Goal: Information Seeking & Learning: Learn about a topic

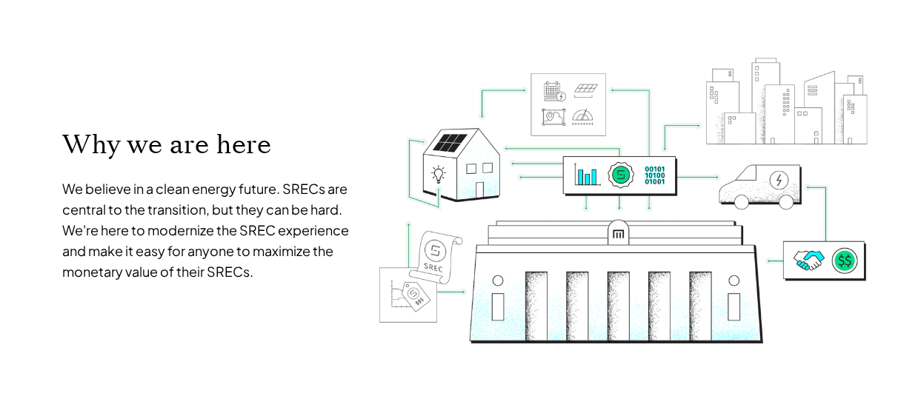
scroll to position [99, 0]
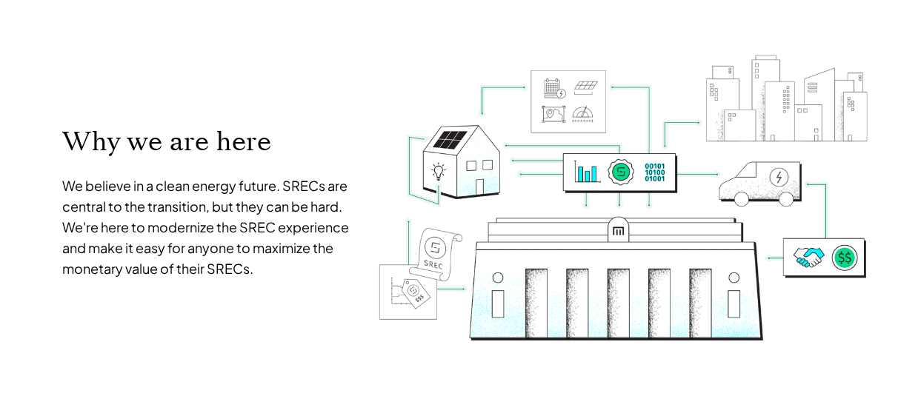
click at [347, 140] on p "Why we are here" at bounding box center [207, 141] width 291 height 33
click at [40, 207] on div "Why we are here We believe in a clean energy future. SRECs are central to the t…" at bounding box center [459, 202] width 844 height 466
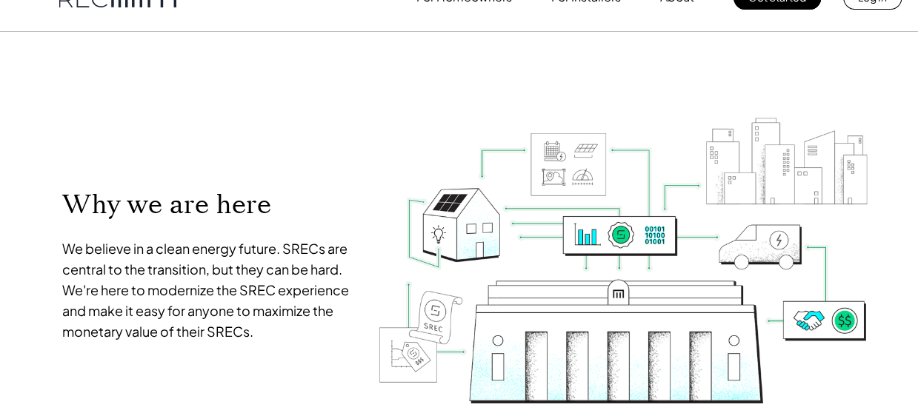
scroll to position [0, 0]
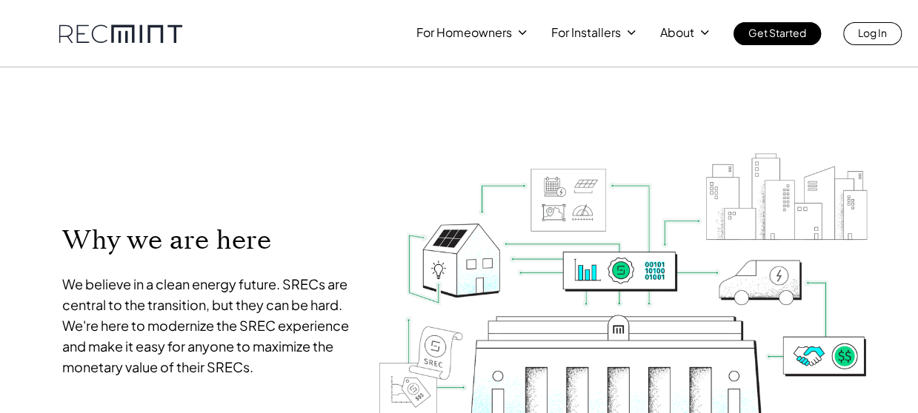
click at [106, 31] on link at bounding box center [120, 33] width 123 height 19
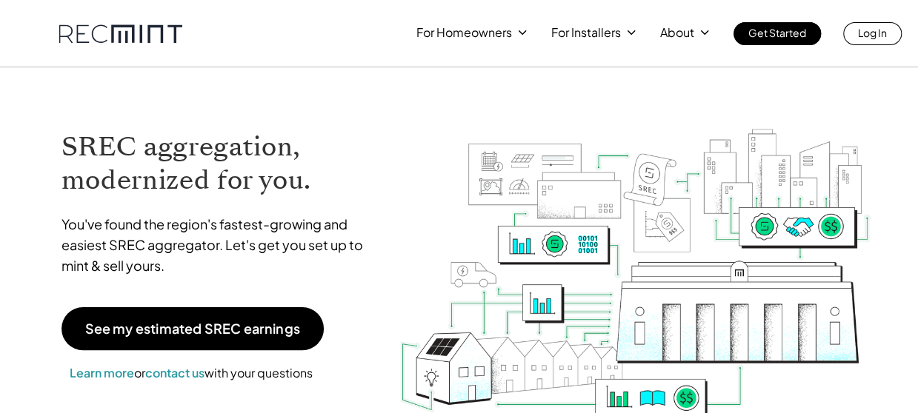
click at [127, 106] on div "SREC aggregation, modernized for you. You've found the region's fastest-growing…" at bounding box center [459, 266] width 844 height 399
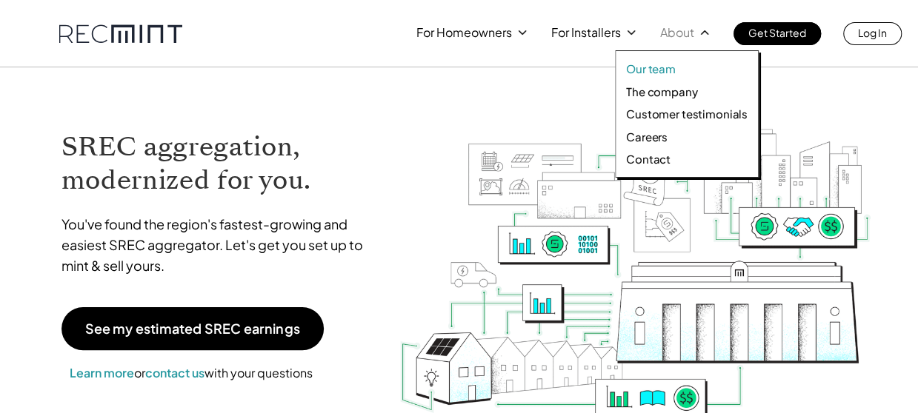
click at [656, 70] on p "Our team" at bounding box center [651, 68] width 50 height 15
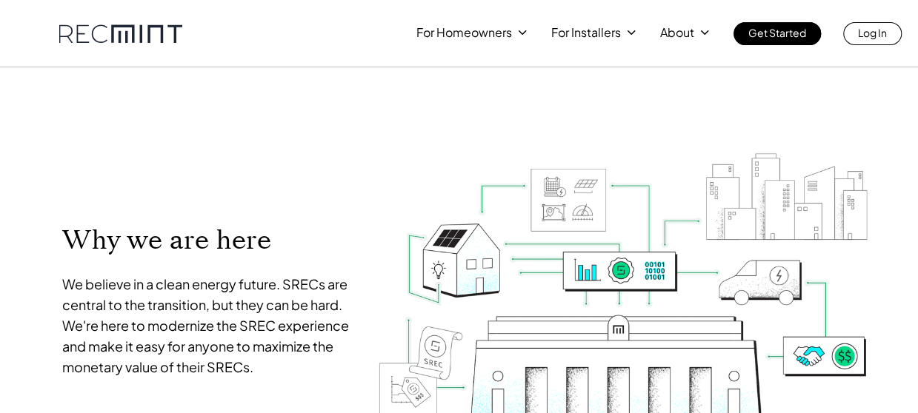
scroll to position [533, 0]
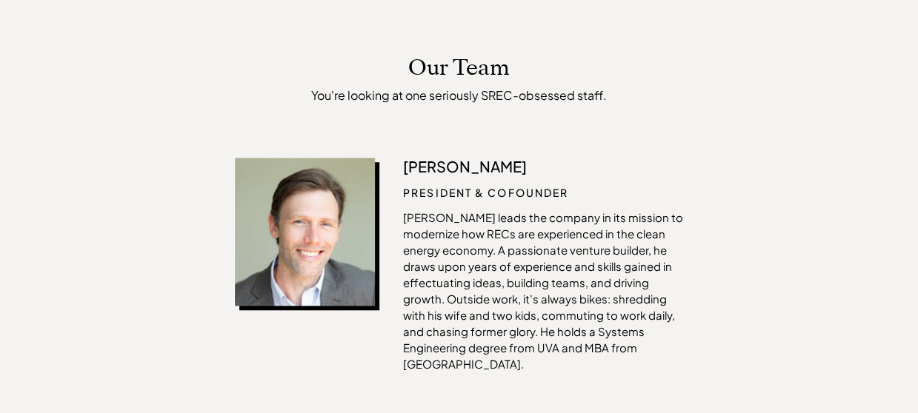
click at [299, 250] on img at bounding box center [305, 232] width 140 height 148
click at [427, 171] on p "[PERSON_NAME]" at bounding box center [543, 167] width 280 height 18
click at [441, 202] on div "[PERSON_NAME] President & Cofounder [PERSON_NAME] leads the company in its miss…" at bounding box center [543, 265] width 280 height 215
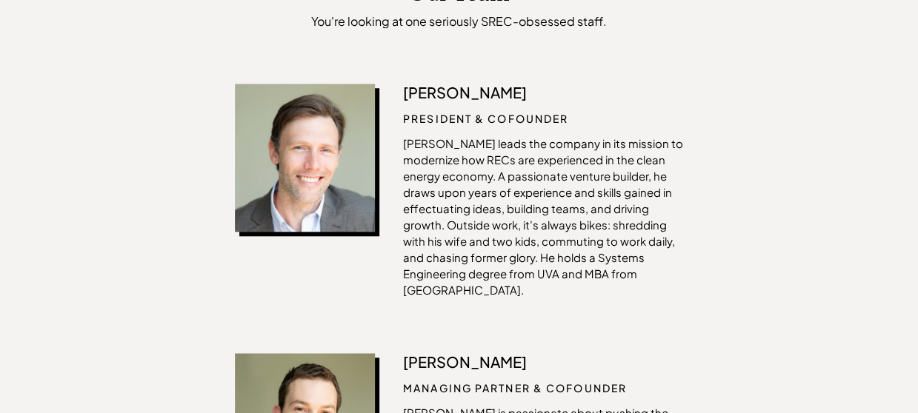
click at [451, 187] on p "[PERSON_NAME] leads the company in its mission to modernize how RECs are experi…" at bounding box center [543, 217] width 280 height 163
click at [289, 183] on img at bounding box center [305, 158] width 140 height 148
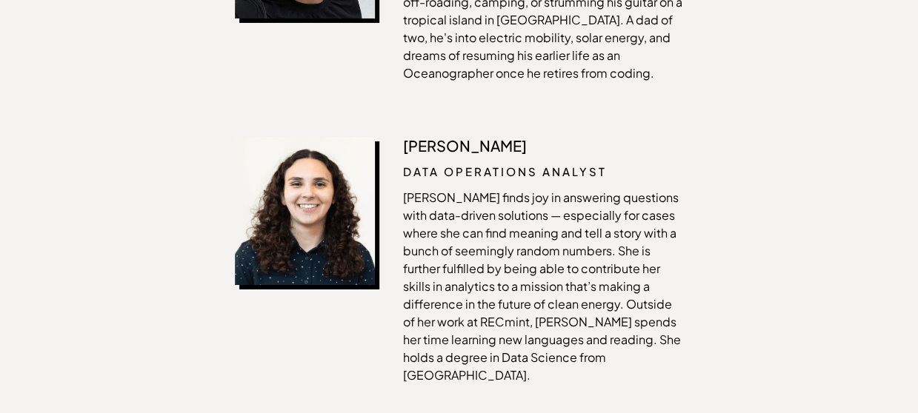
scroll to position [2459, 0]
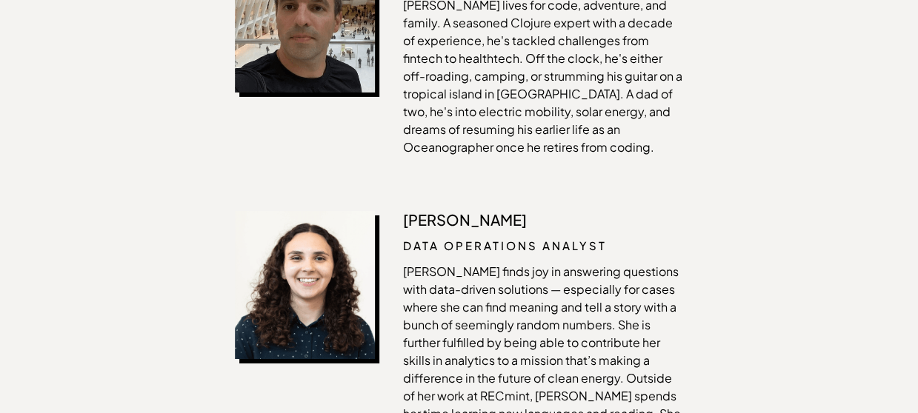
click at [290, 211] on img at bounding box center [305, 285] width 140 height 148
click at [450, 211] on p "[PERSON_NAME]" at bounding box center [543, 220] width 280 height 18
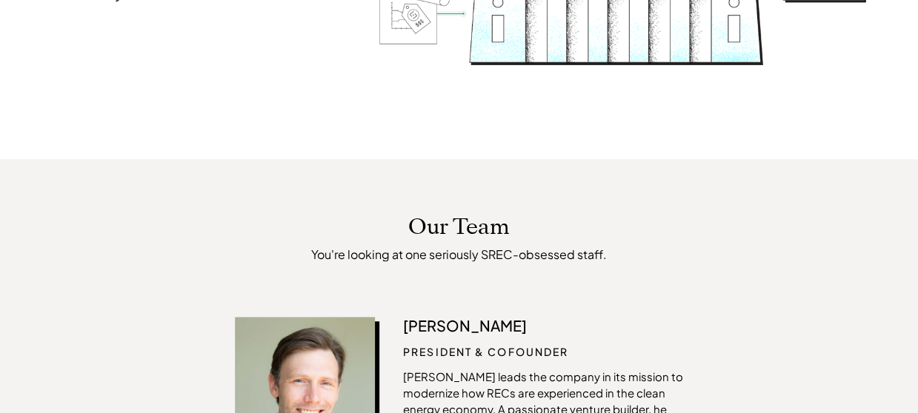
scroll to position [0, 0]
